Goal: Check status: Check status

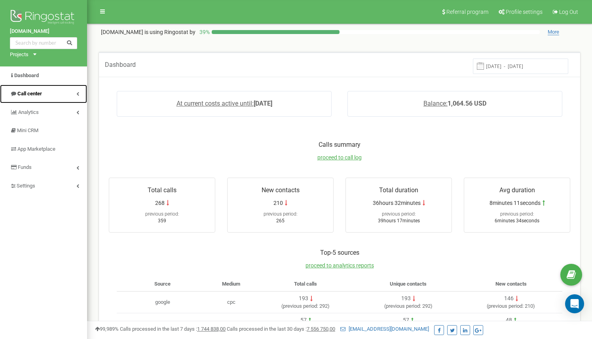
click at [43, 89] on link "Call center" at bounding box center [43, 94] width 87 height 19
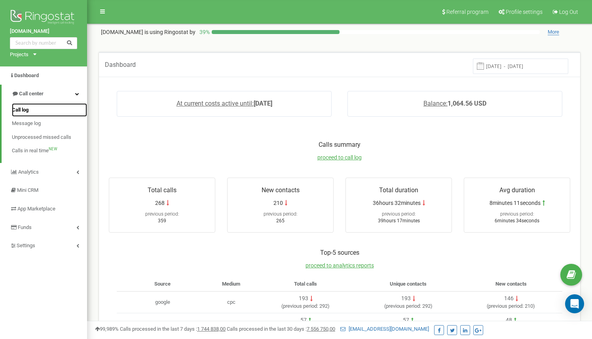
click at [34, 112] on link "Call log" at bounding box center [49, 110] width 75 height 14
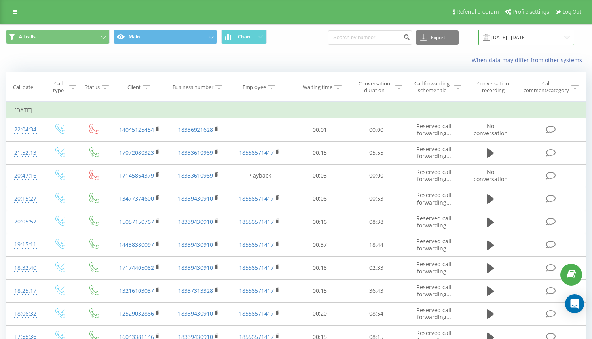
click at [507, 38] on input "[DATE] - [DATE]" at bounding box center [526, 37] width 96 height 15
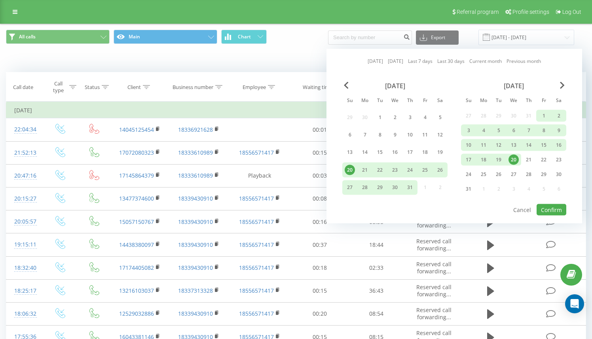
click at [417, 60] on link "Last 7 days" at bounding box center [420, 61] width 25 height 8
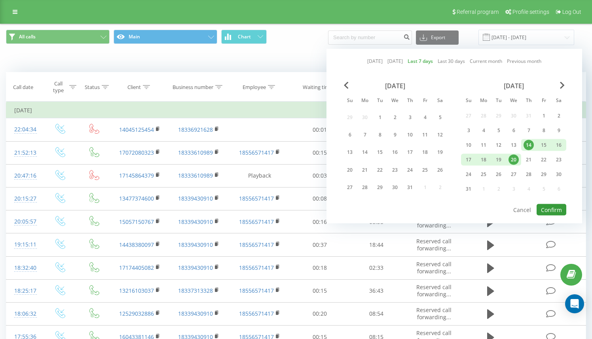
click at [550, 205] on button "Confirm" at bounding box center [551, 209] width 30 height 11
type input "[DATE] - [DATE]"
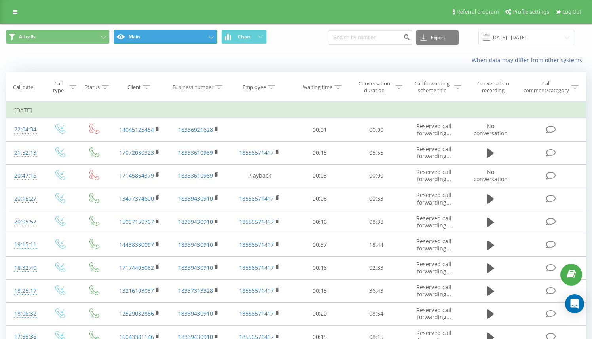
click at [154, 41] on button "Main" at bounding box center [166, 37] width 104 height 14
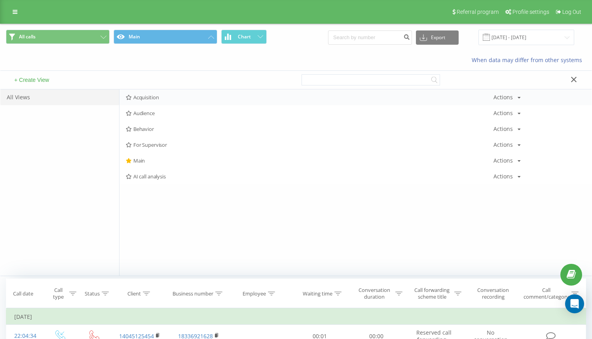
click at [162, 99] on span "Acquisition" at bounding box center [309, 98] width 367 height 6
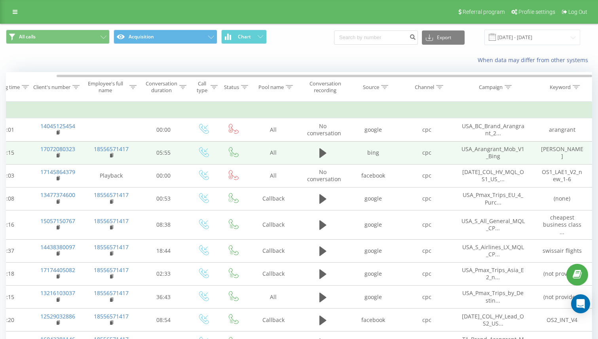
scroll to position [0, 55]
